Goal: Find specific page/section: Find specific page/section

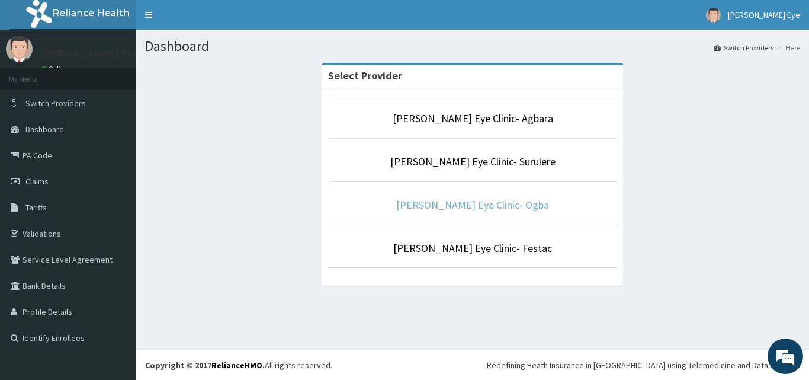
click at [453, 209] on link "[PERSON_NAME] Eye Clinic- Ogba" at bounding box center [472, 205] width 153 height 14
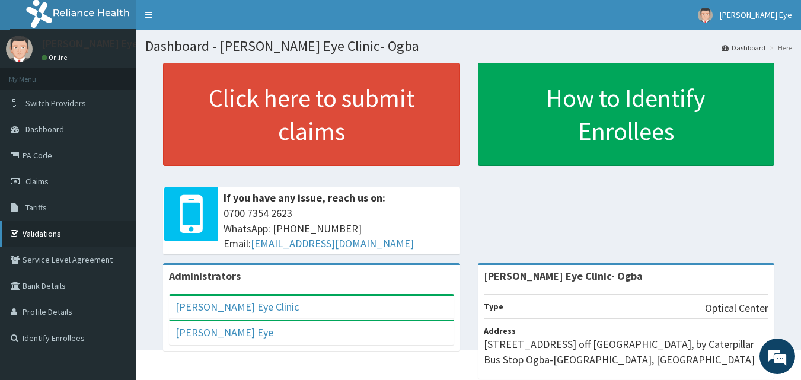
click at [55, 230] on link "Validations" at bounding box center [68, 233] width 136 height 26
